Goal: Transaction & Acquisition: Purchase product/service

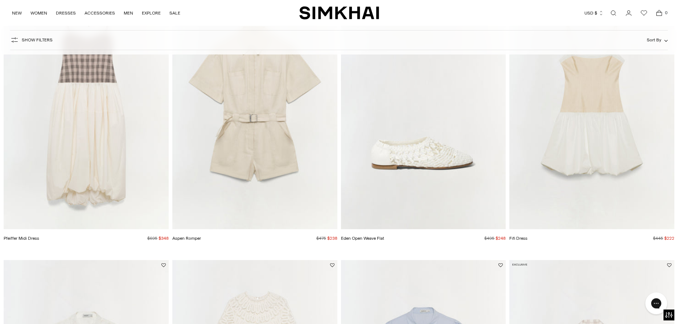
scroll to position [370, 0]
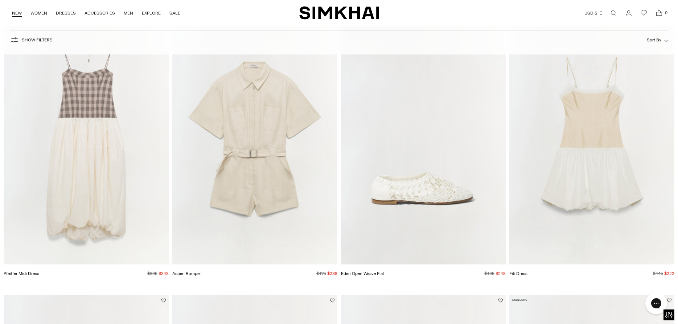
click at [19, 16] on link "NEW" at bounding box center [17, 13] width 10 height 16
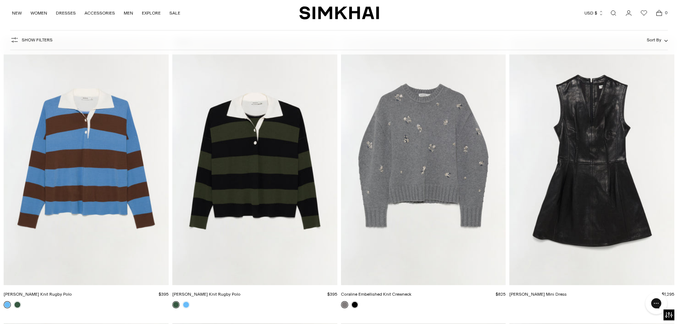
scroll to position [74, 0]
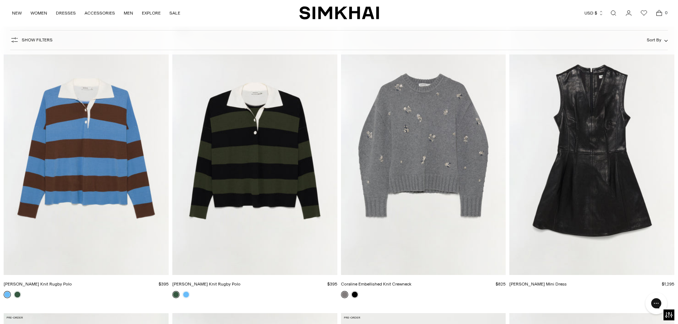
click at [0, 0] on img "Coraline Embellished Knit Crewneck" at bounding box center [0, 0] width 0 height 0
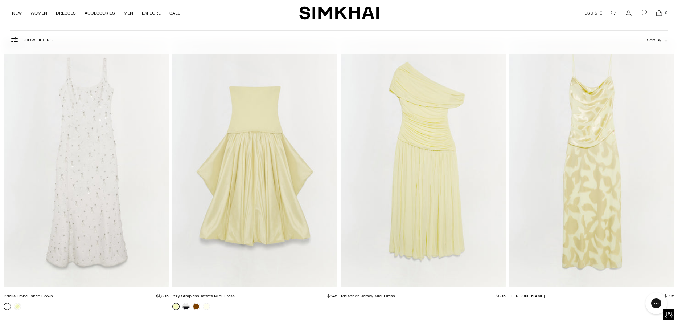
scroll to position [15510, 0]
